Goal: Task Accomplishment & Management: Use online tool/utility

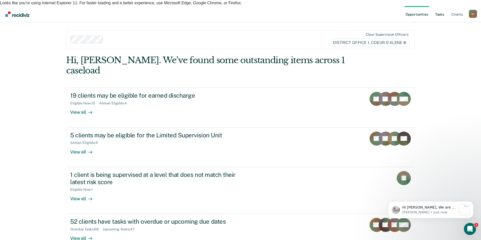
click at [438, 7] on link "Tasks" at bounding box center [440, 14] width 11 height 16
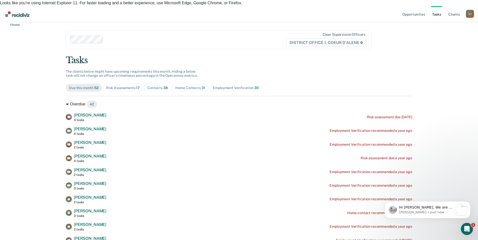
click at [156, 86] on div "Contacts 38" at bounding box center [157, 88] width 20 height 4
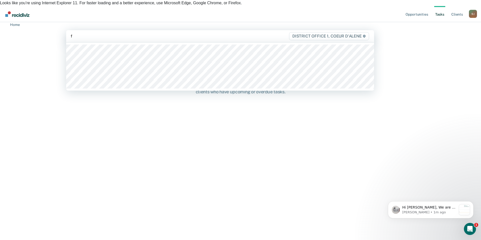
type input "fi"
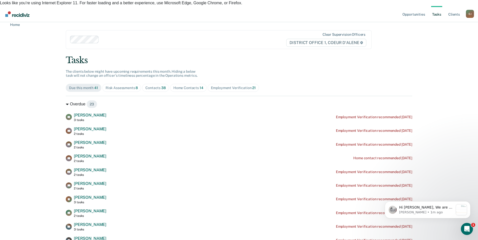
click at [154, 84] on span "Contacts 38" at bounding box center [155, 88] width 27 height 8
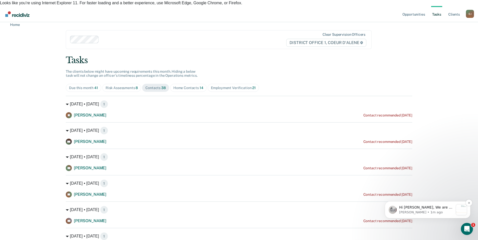
click at [459, 208] on div "Notification stack" at bounding box center [461, 210] width 11 height 11
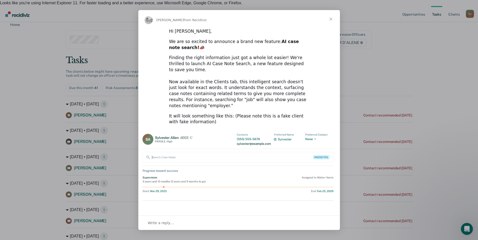
click at [331, 20] on span "Close" at bounding box center [330, 19] width 18 height 18
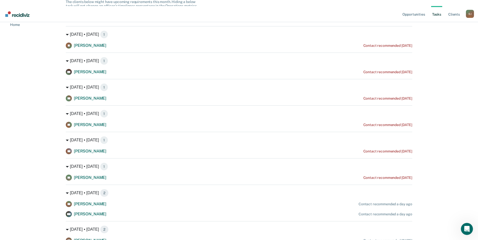
scroll to position [73, 0]
